Goal: Go to known website: Access a specific website the user already knows

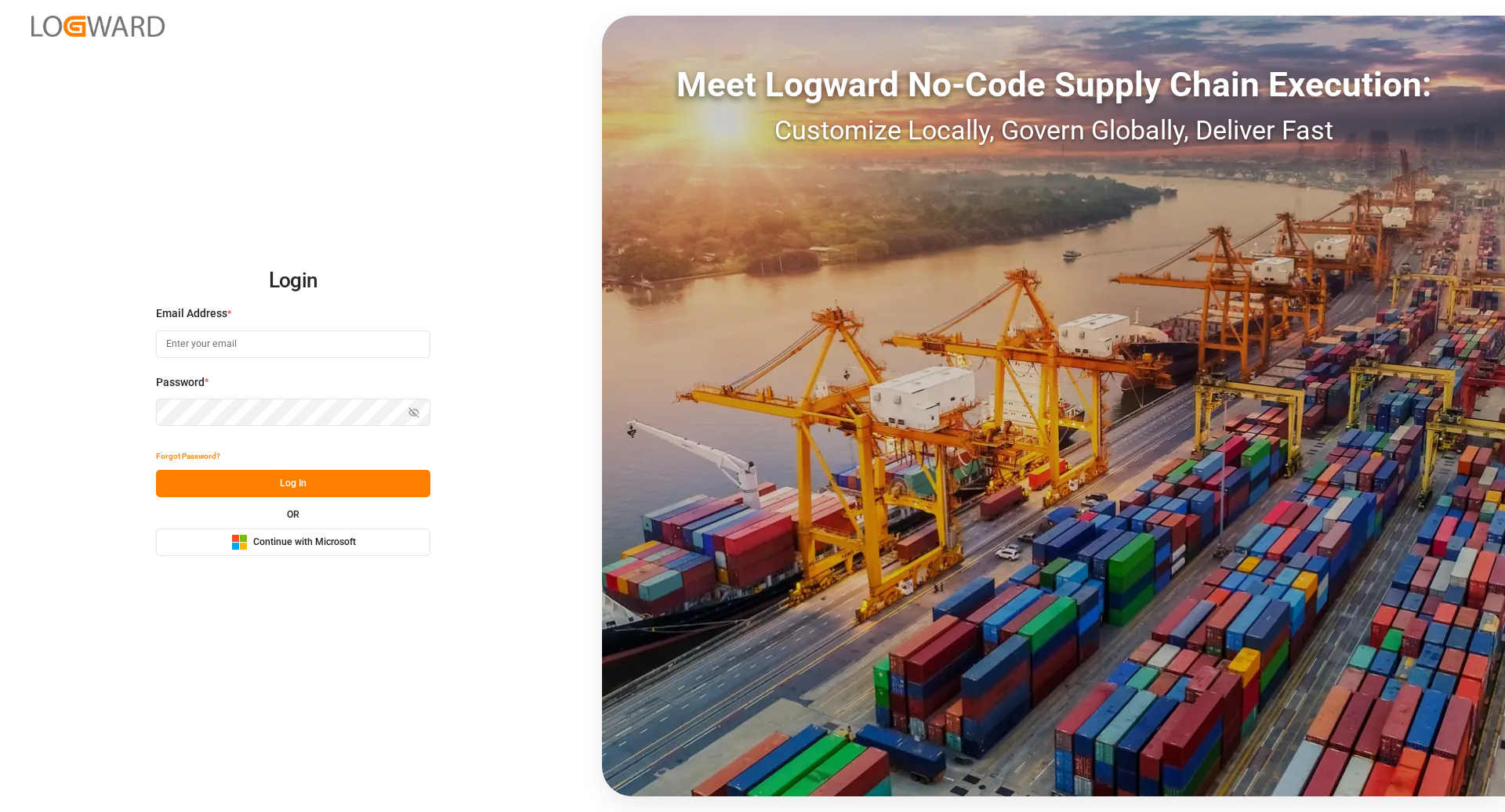
click at [321, 553] on button "Microsoft Logo Continue with Microsoft" at bounding box center [293, 542] width 274 height 27
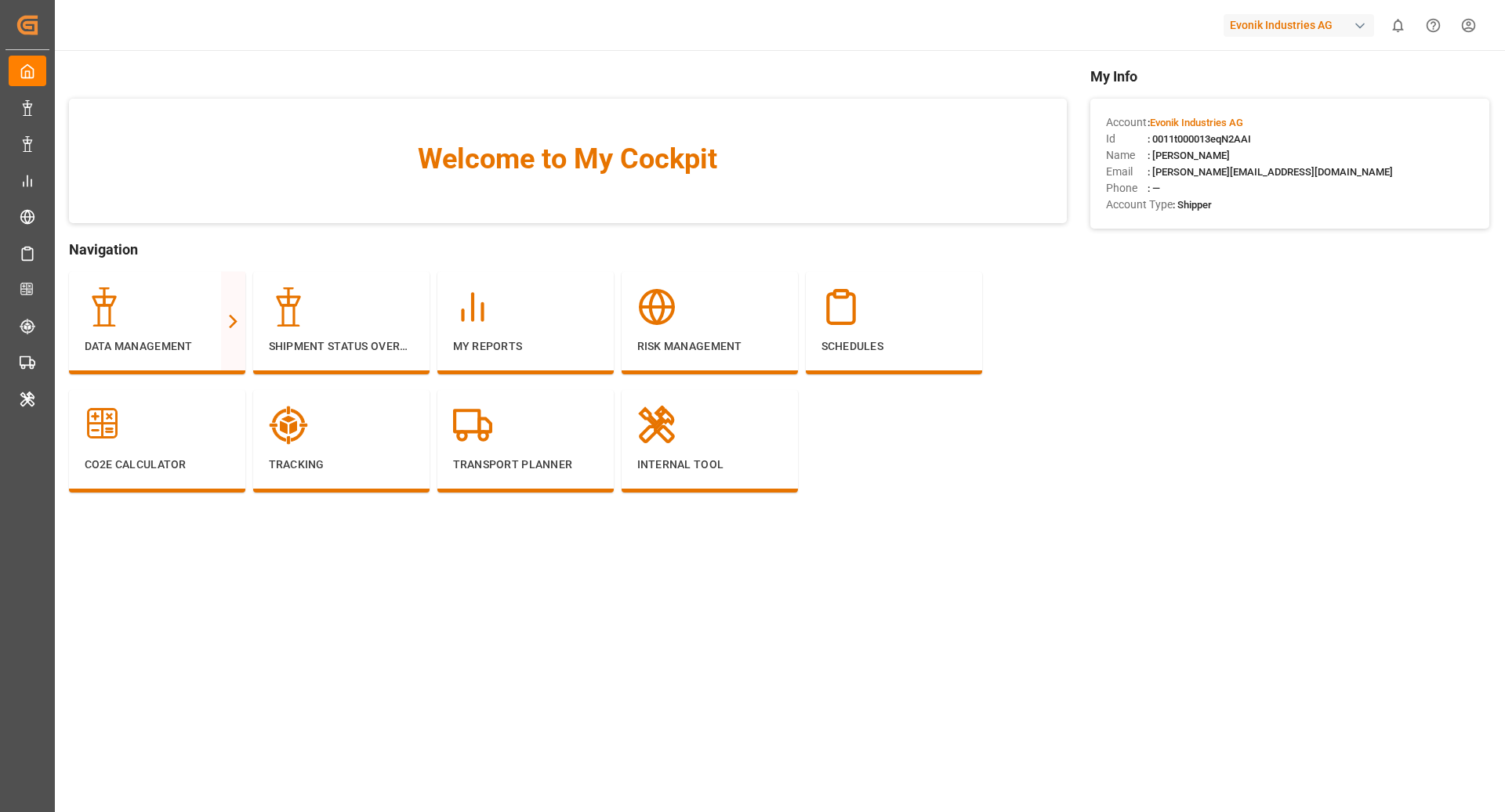
click at [1306, 24] on div "Evonik Industries AG" at bounding box center [1298, 25] width 150 height 23
type input "compo"
click at [1335, 94] on div "CE Compo Expert" at bounding box center [1302, 104] width 267 height 32
